Goal: Information Seeking & Learning: Learn about a topic

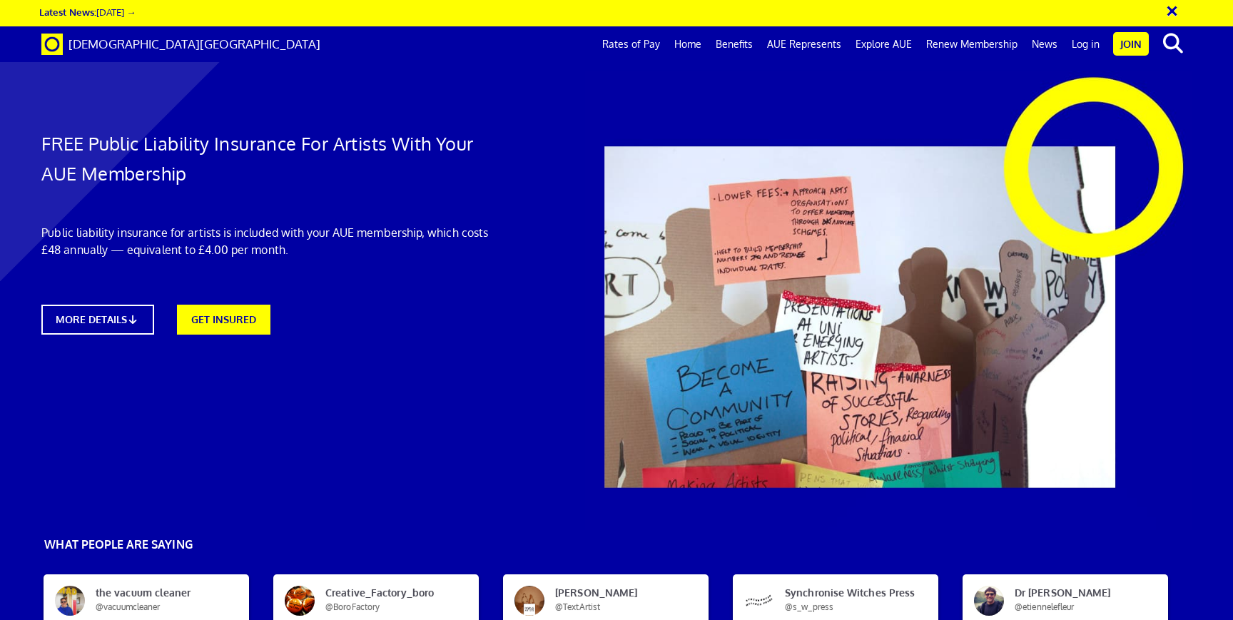
scroll to position [1033, 0]
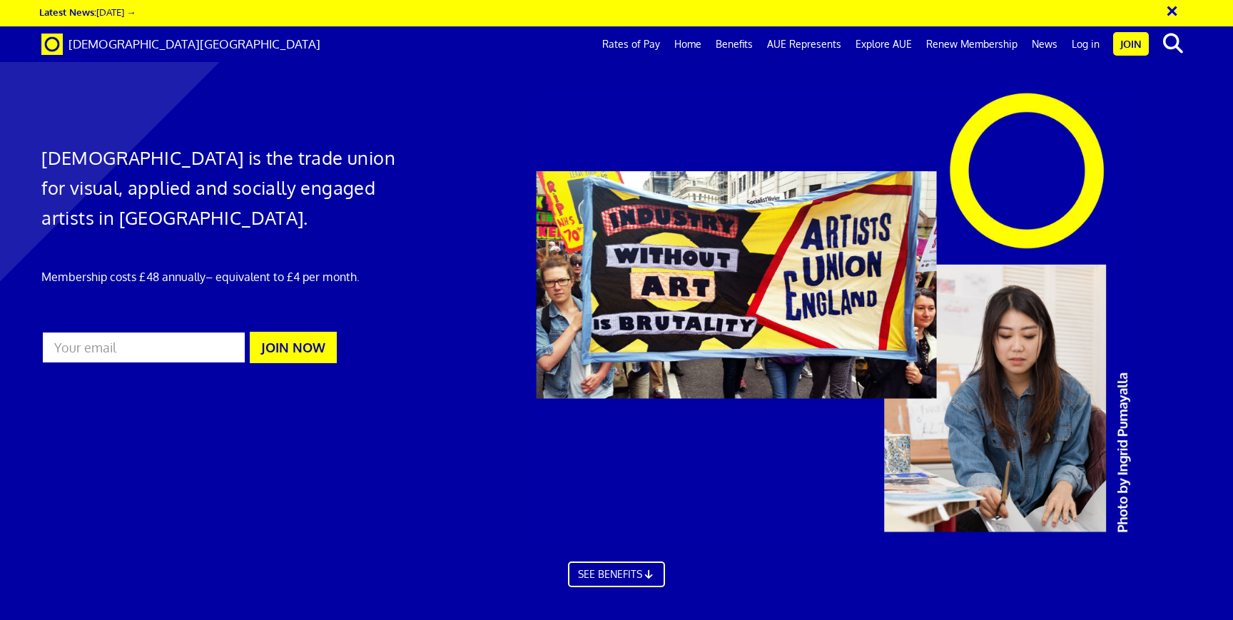
scroll to position [4335, 0]
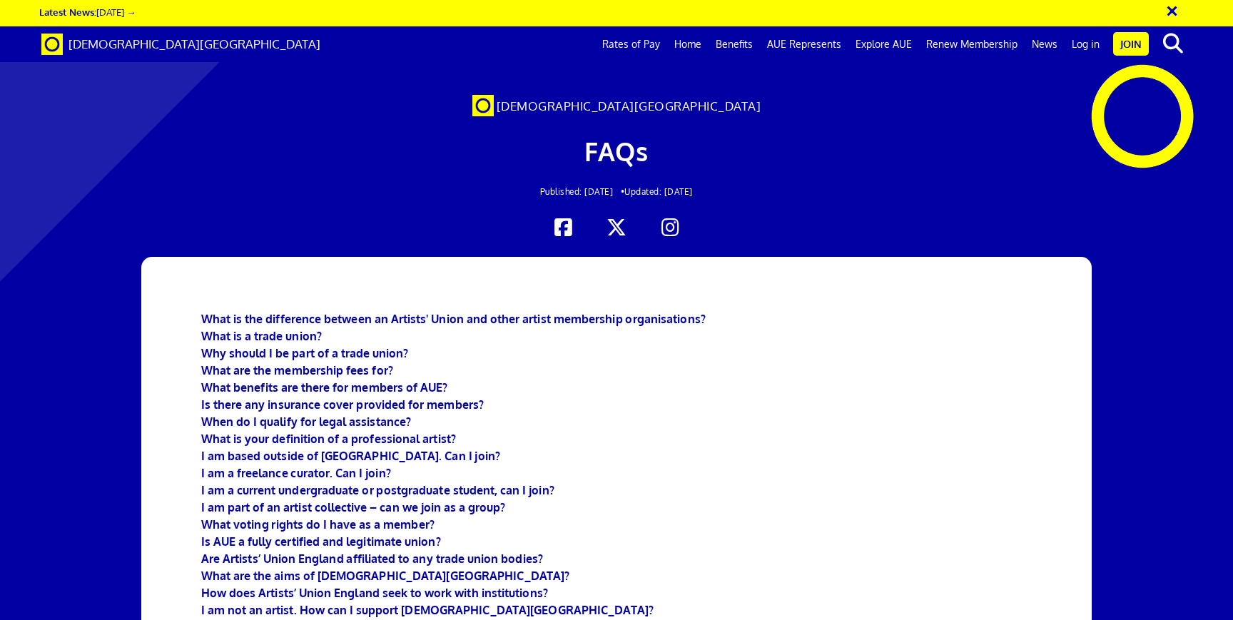
scroll to position [3924, 0]
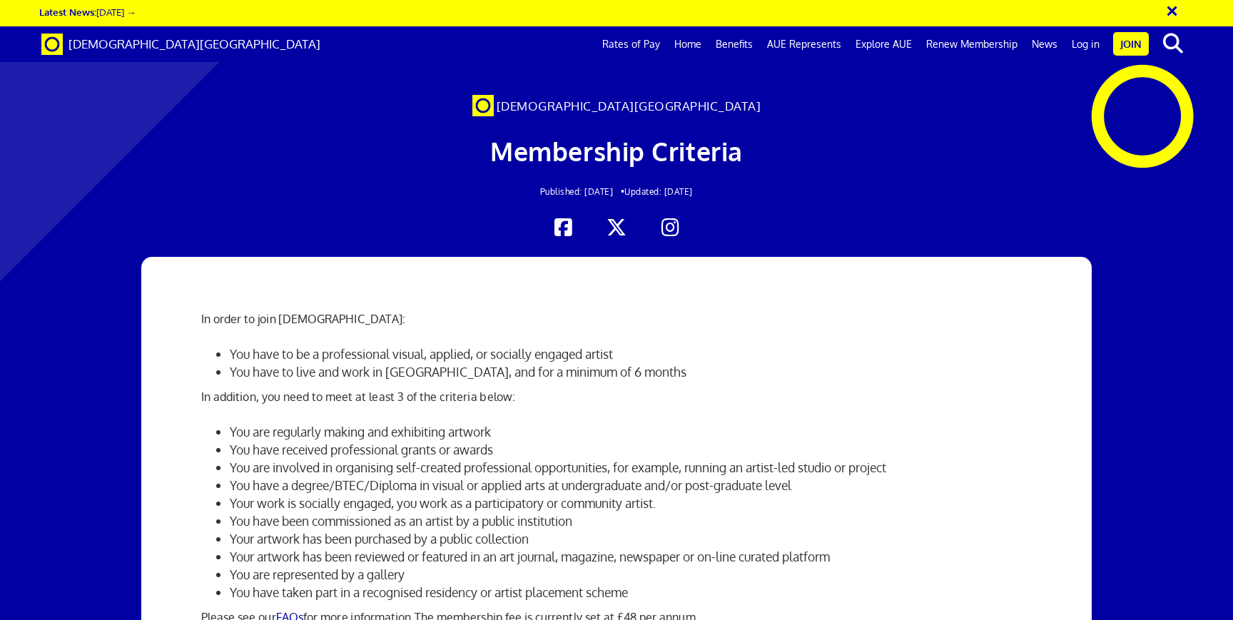
scroll to position [233, 0]
click at [293, 610] on link "FAQs" at bounding box center [289, 617] width 27 height 14
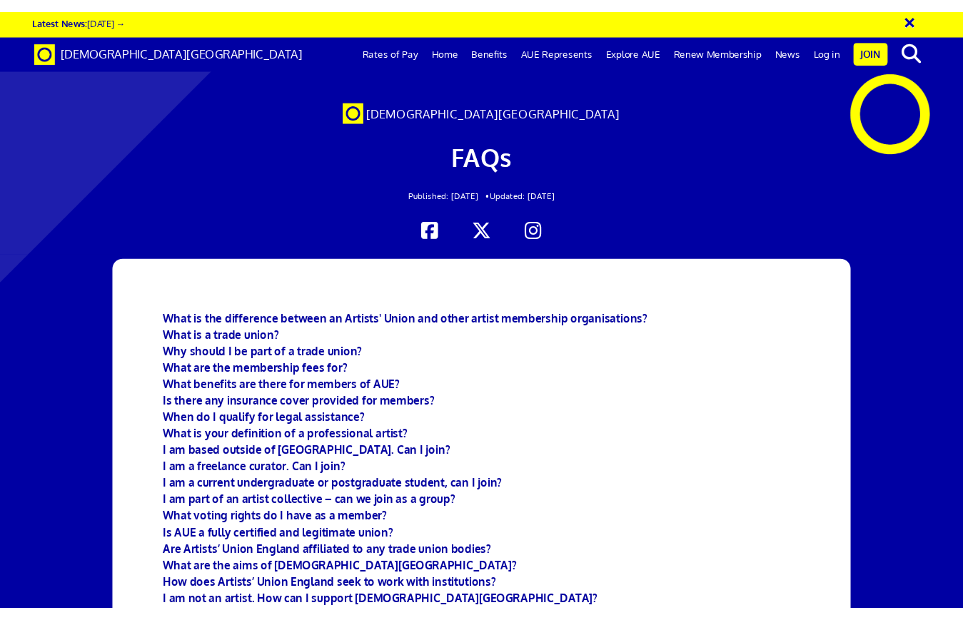
scroll to position [0, 5]
